Goal: Obtain resource: Download file/media

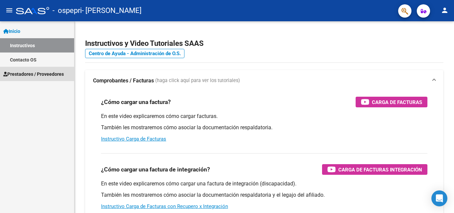
click at [28, 74] on span "Prestadores / Proveedores" at bounding box center [33, 73] width 61 height 7
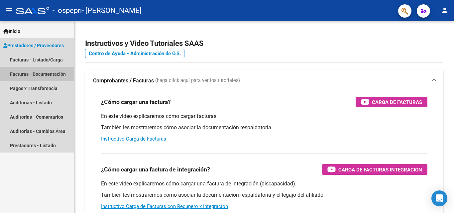
click at [27, 73] on link "Facturas - Documentación" at bounding box center [37, 74] width 74 height 14
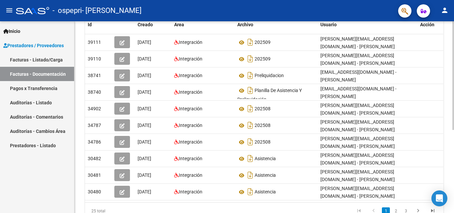
scroll to position [123, 0]
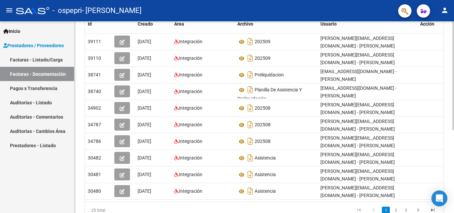
click at [454, 189] on div at bounding box center [453, 143] width 2 height 109
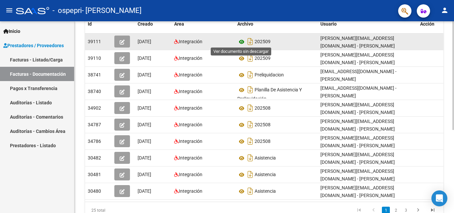
click at [243, 41] on icon at bounding box center [241, 42] width 9 height 8
